Goal: Navigation & Orientation: Find specific page/section

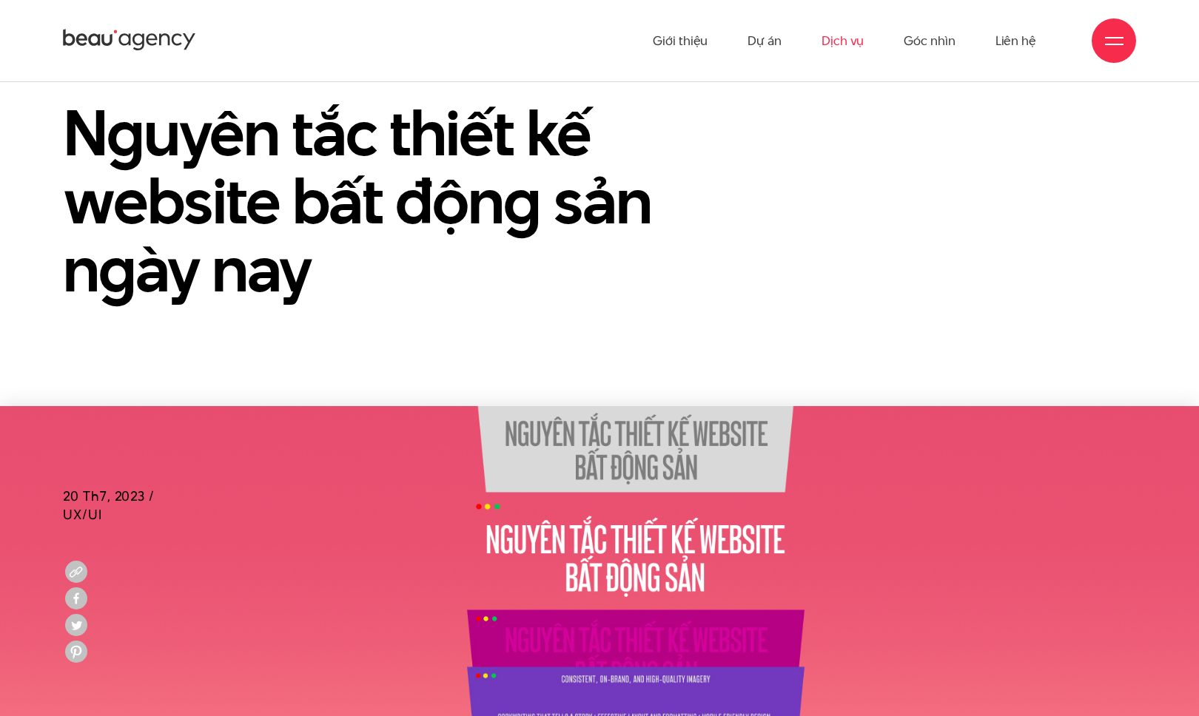
scroll to position [9, 0]
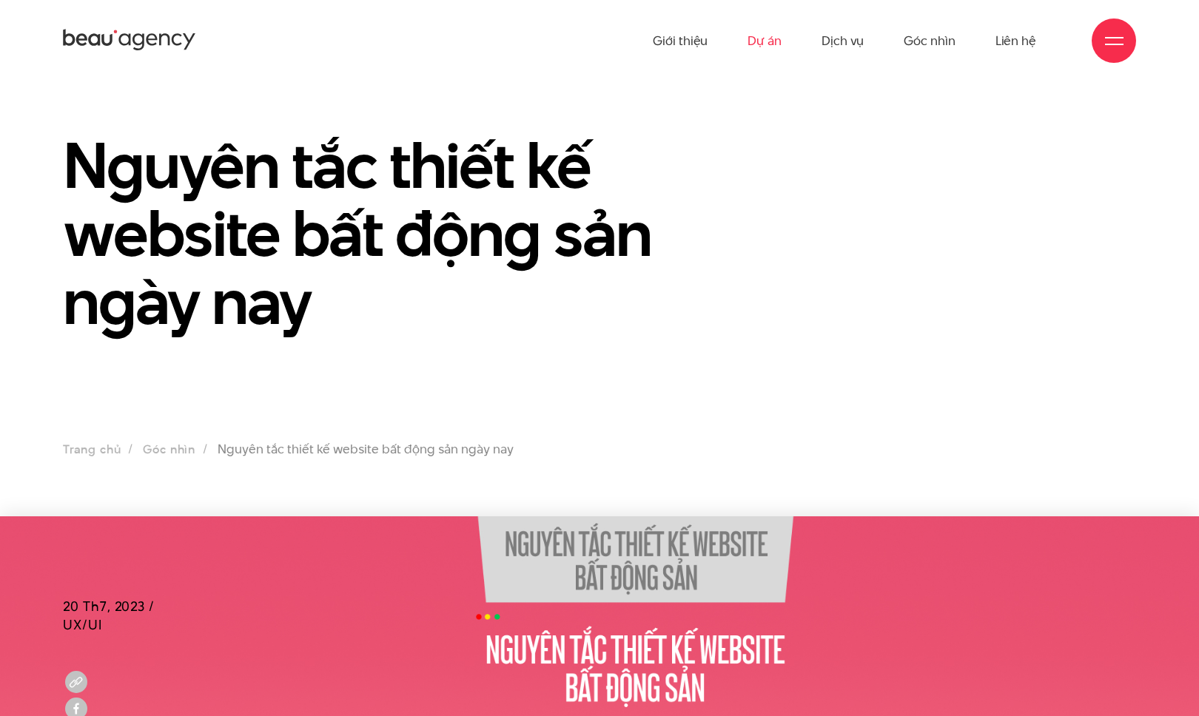
click at [778, 40] on link "Dự án" at bounding box center [764, 40] width 34 height 81
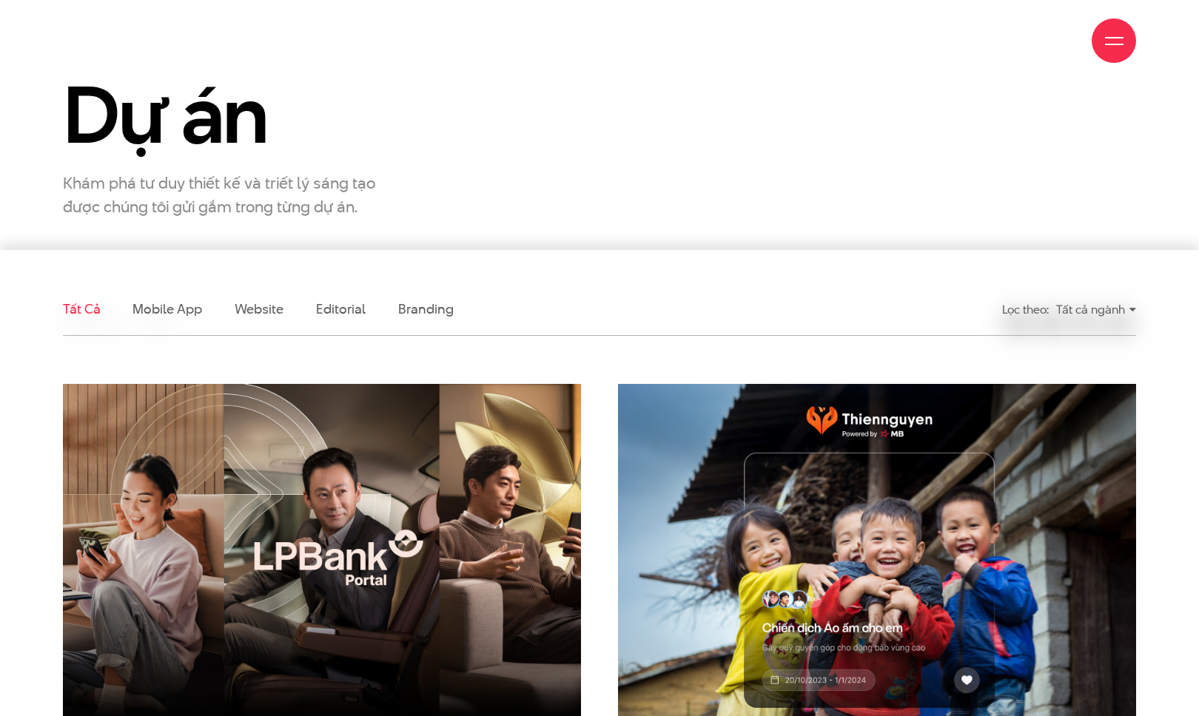
scroll to position [433, 0]
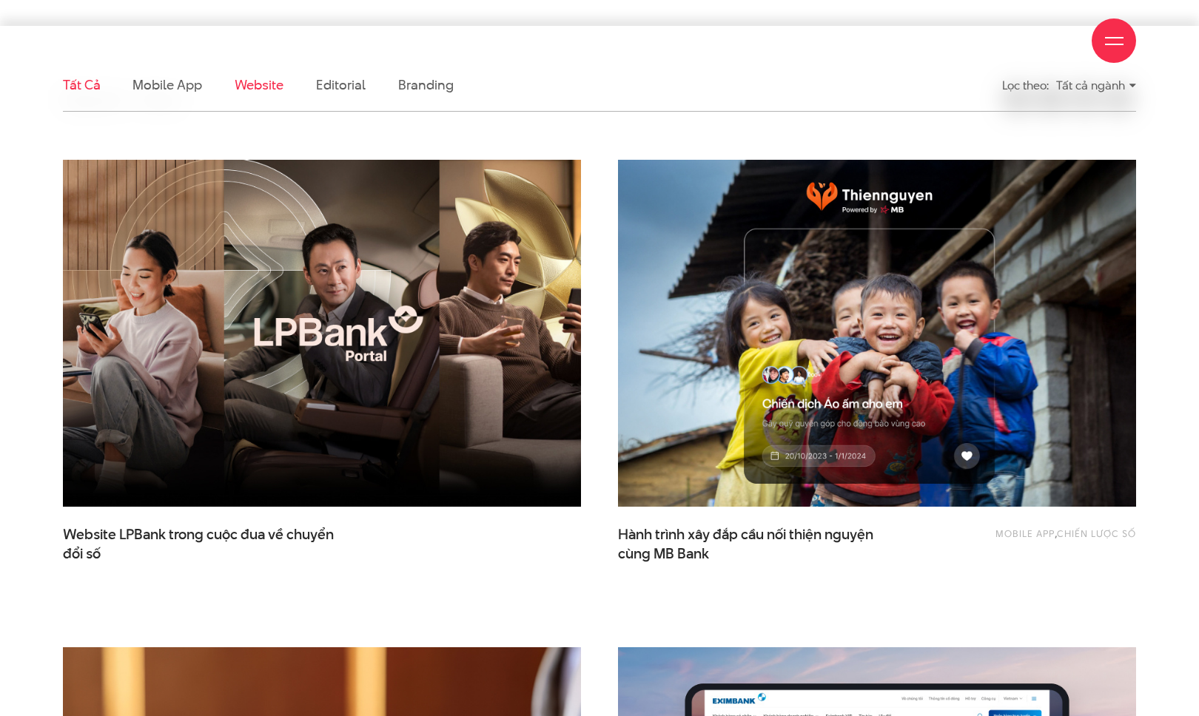
click at [255, 88] on link "Website" at bounding box center [259, 84] width 49 height 18
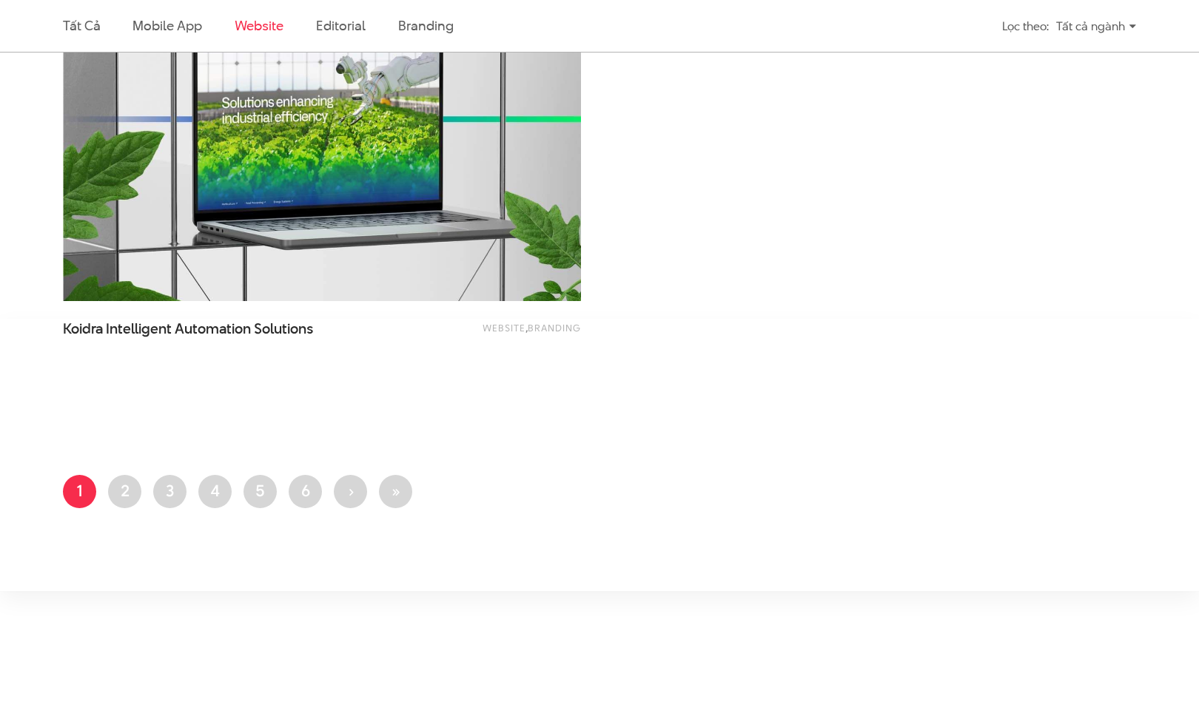
scroll to position [2709, 0]
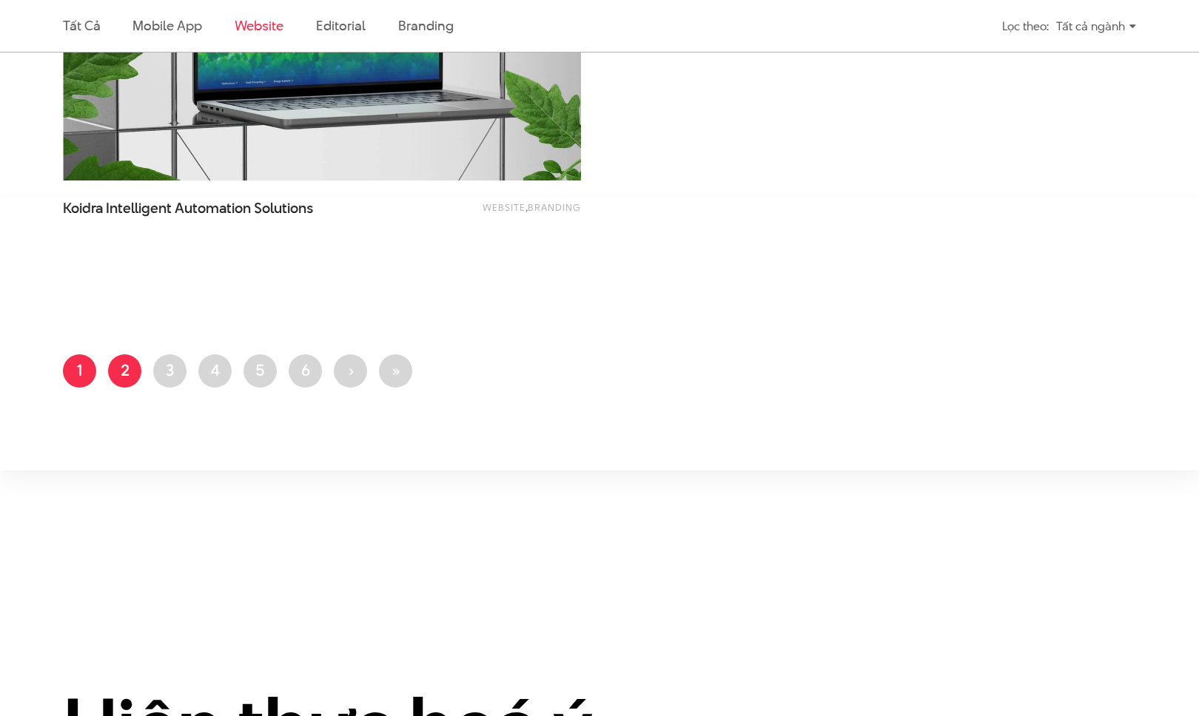
click at [132, 367] on link "Trang 2" at bounding box center [124, 370] width 33 height 33
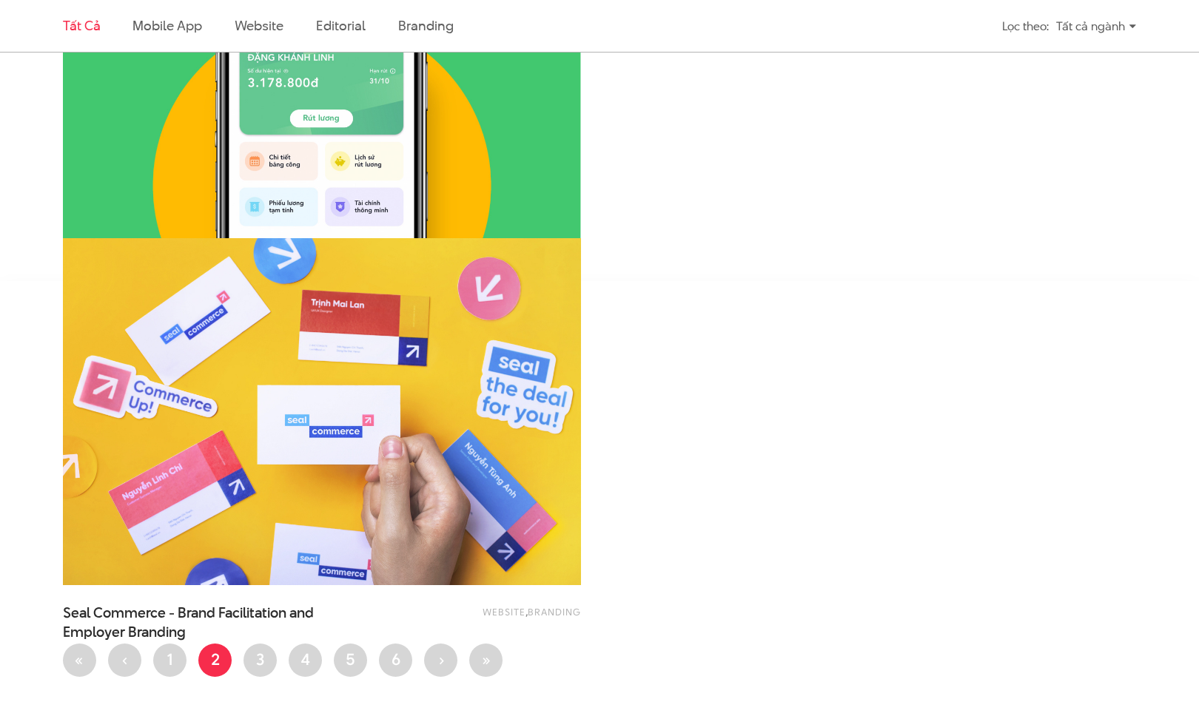
scroll to position [4696, 0]
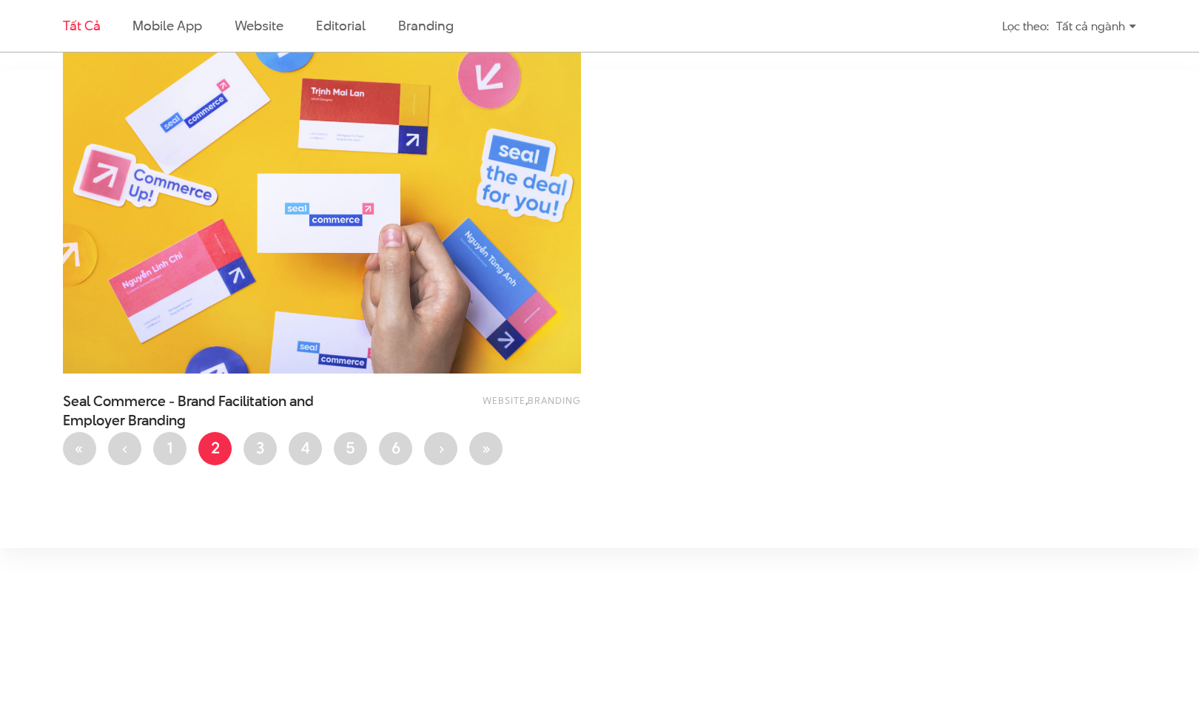
click at [270, 440] on div "Website , Branding Seal Commerce - Brand Facilitation and Employer Branding" at bounding box center [322, 252] width 518 height 451
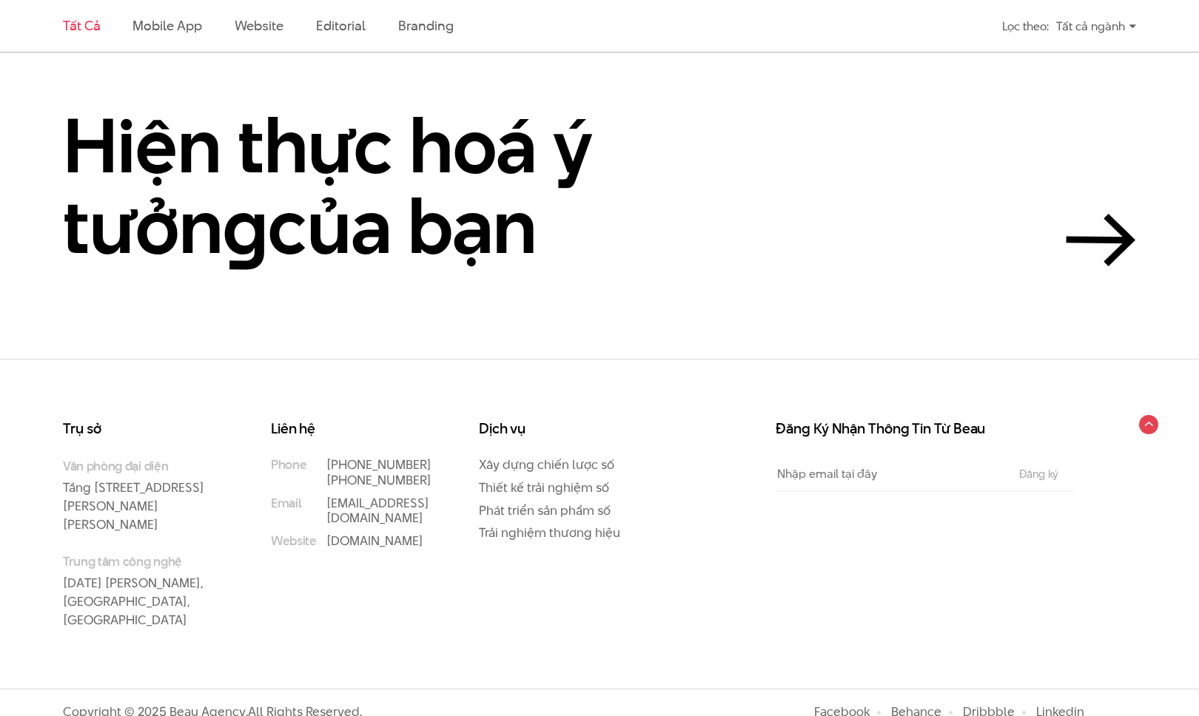
click at [264, 445] on div "Liên hệ Phone [PHONE_NUMBER] [PHONE_NUMBER] Email [EMAIL_ADDRESS][DOMAIN_NAME] …" at bounding box center [356, 544] width 208 height 244
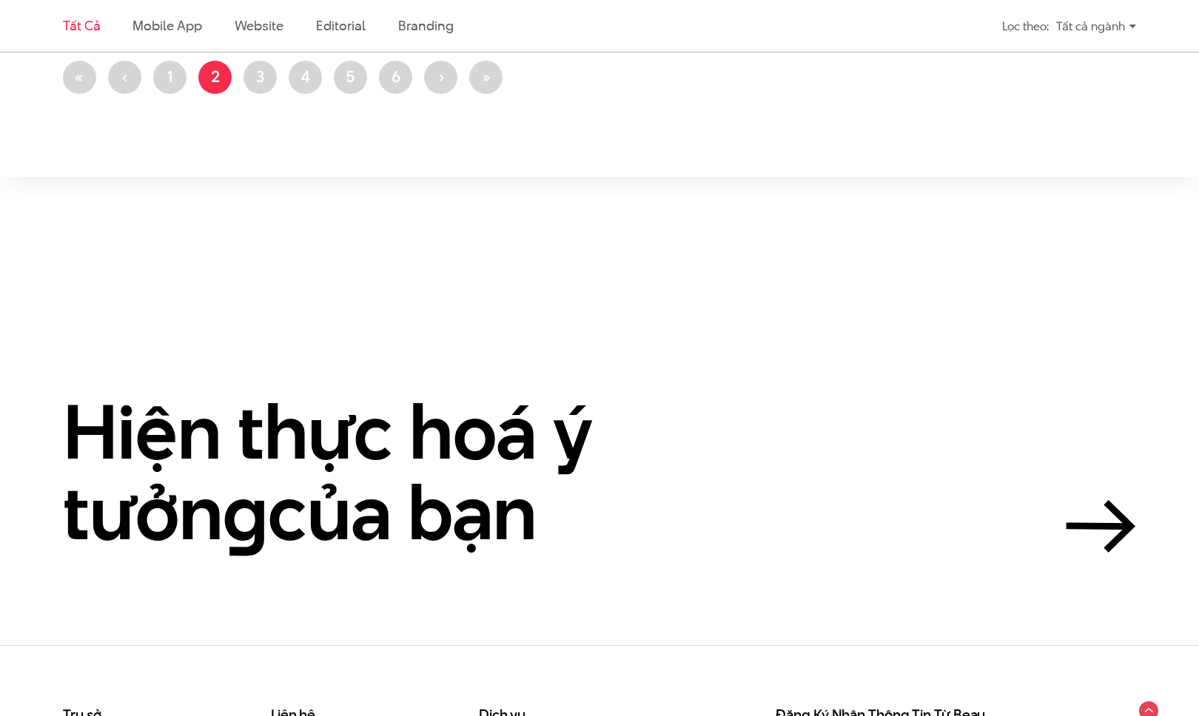
scroll to position [3129, 0]
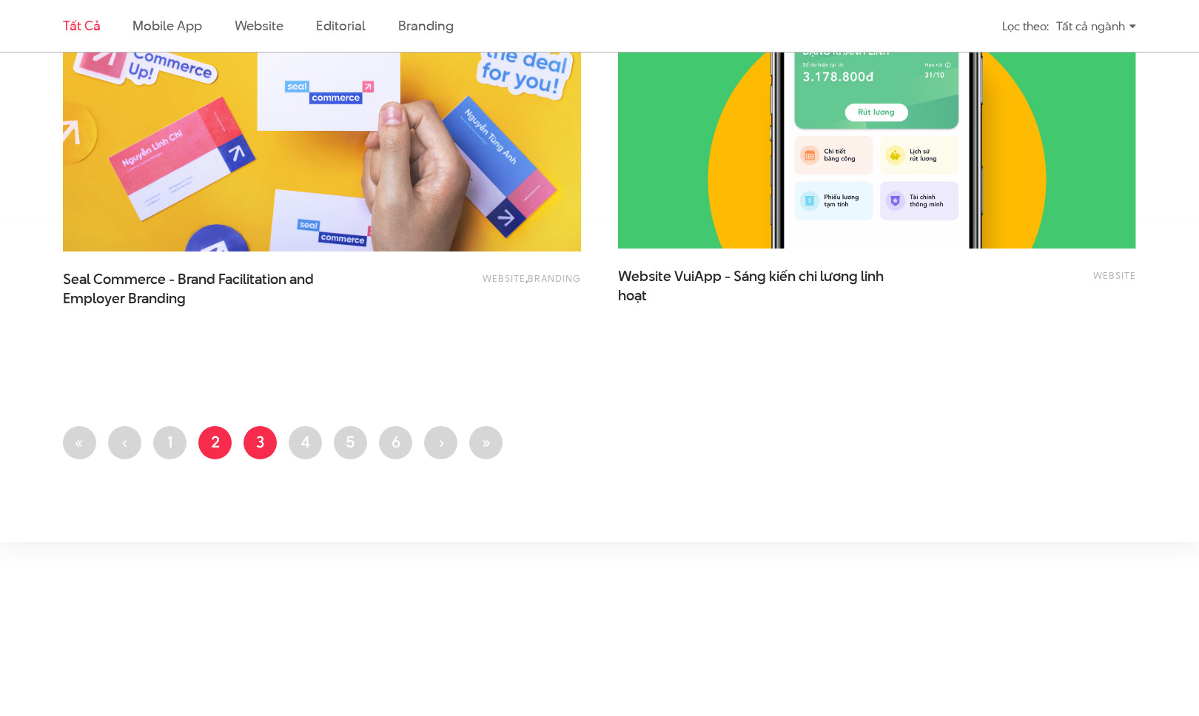
click at [257, 440] on link "Trang 3" at bounding box center [259, 442] width 33 height 33
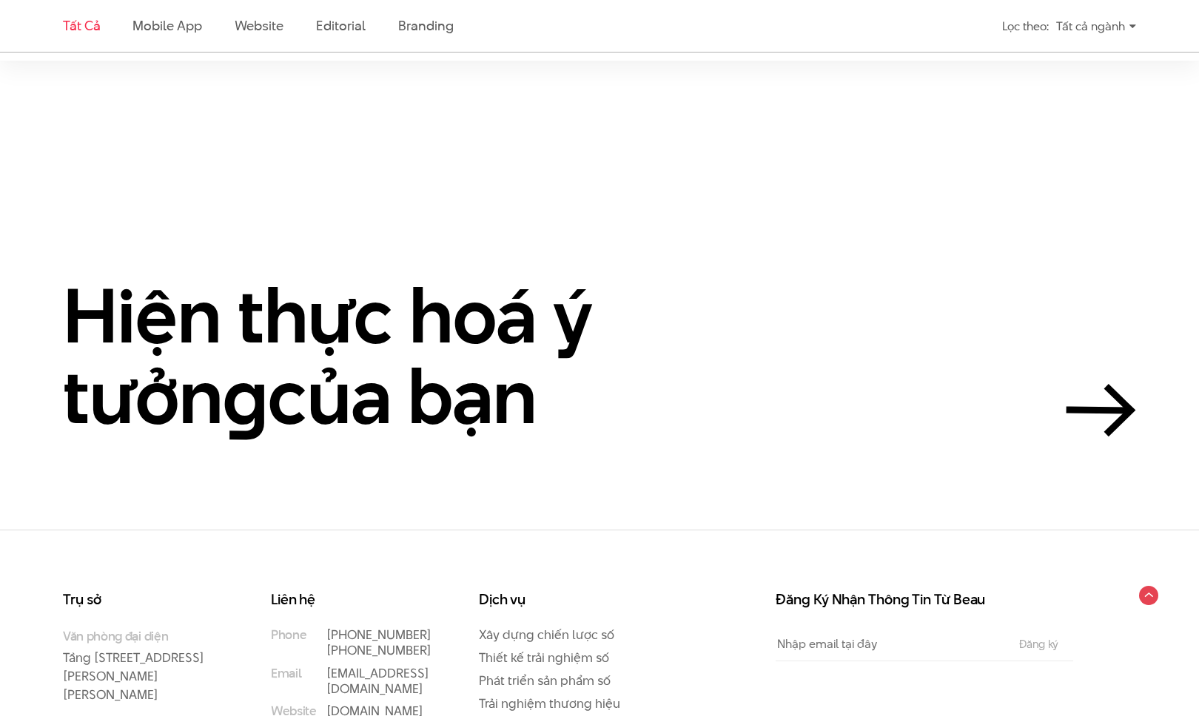
scroll to position [3417, 0]
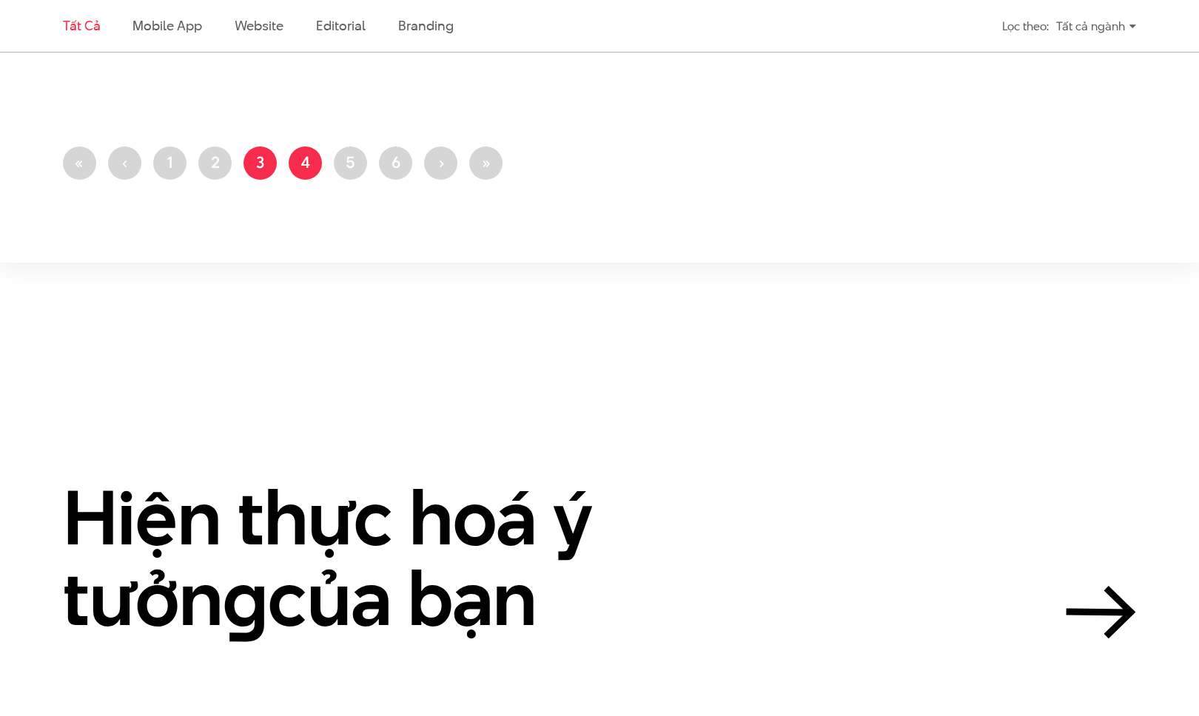
click at [312, 161] on link "Trang 4" at bounding box center [305, 162] width 33 height 33
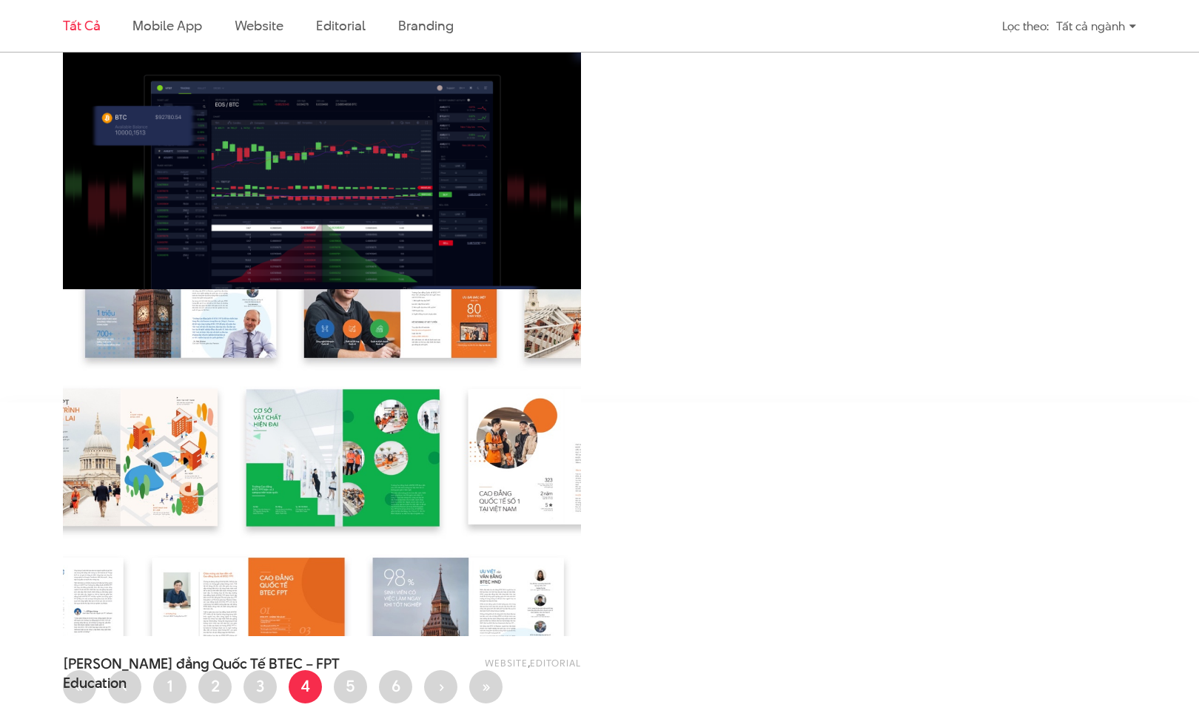
scroll to position [3681, 0]
